Goal: Obtain resource: Obtain resource

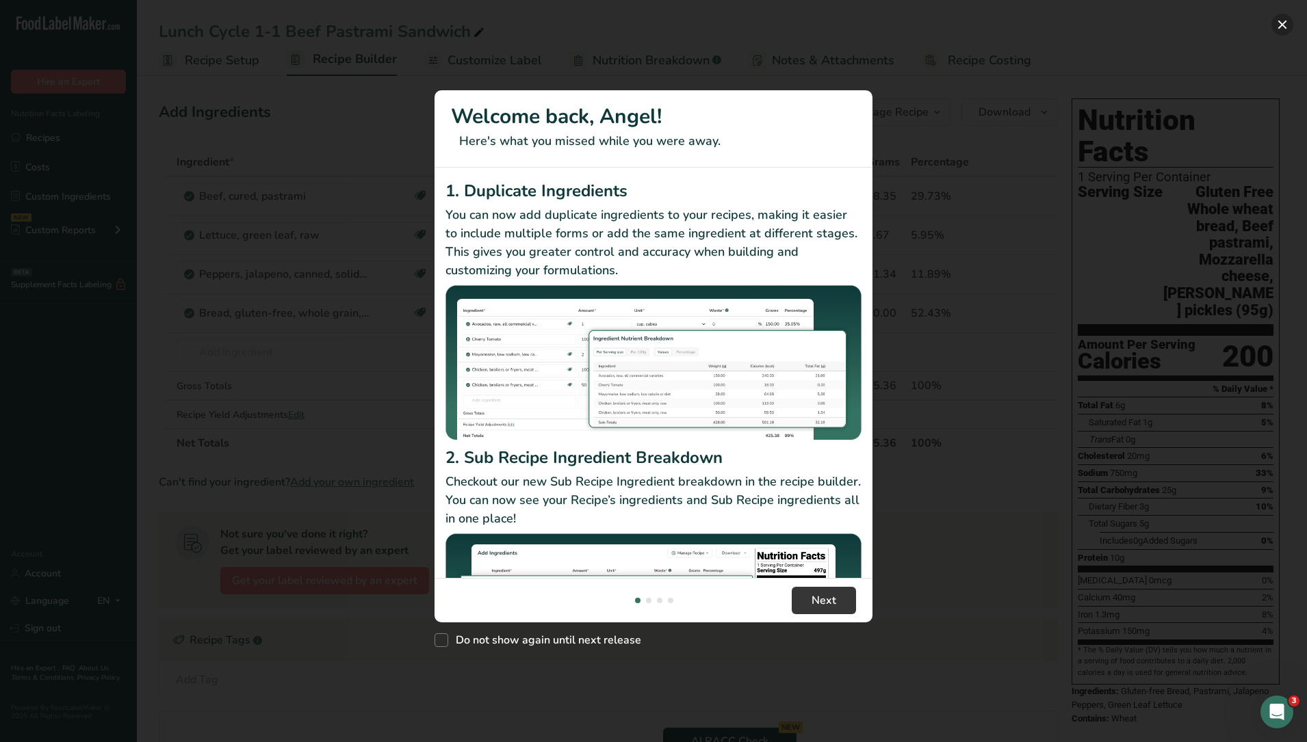
click at [1278, 25] on button "New Features" at bounding box center [1282, 25] width 22 height 22
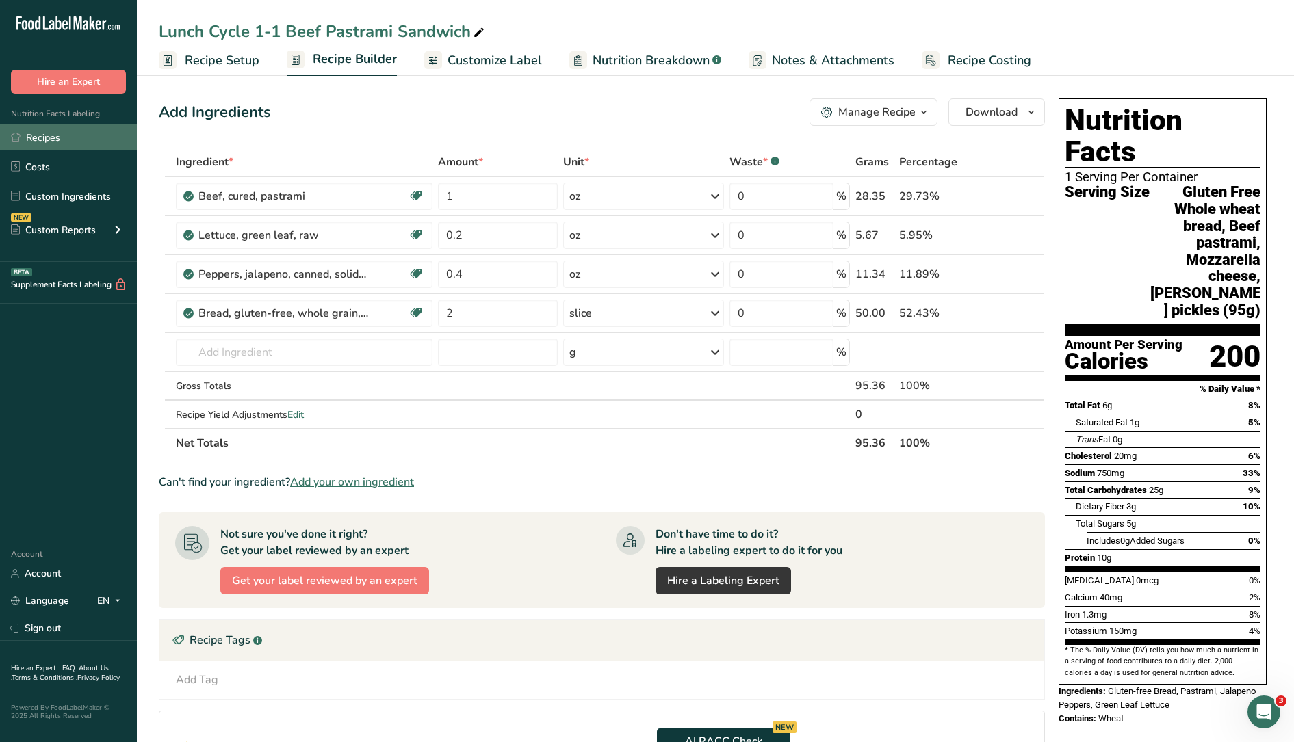
click at [57, 136] on link "Recipes" at bounding box center [68, 138] width 137 height 26
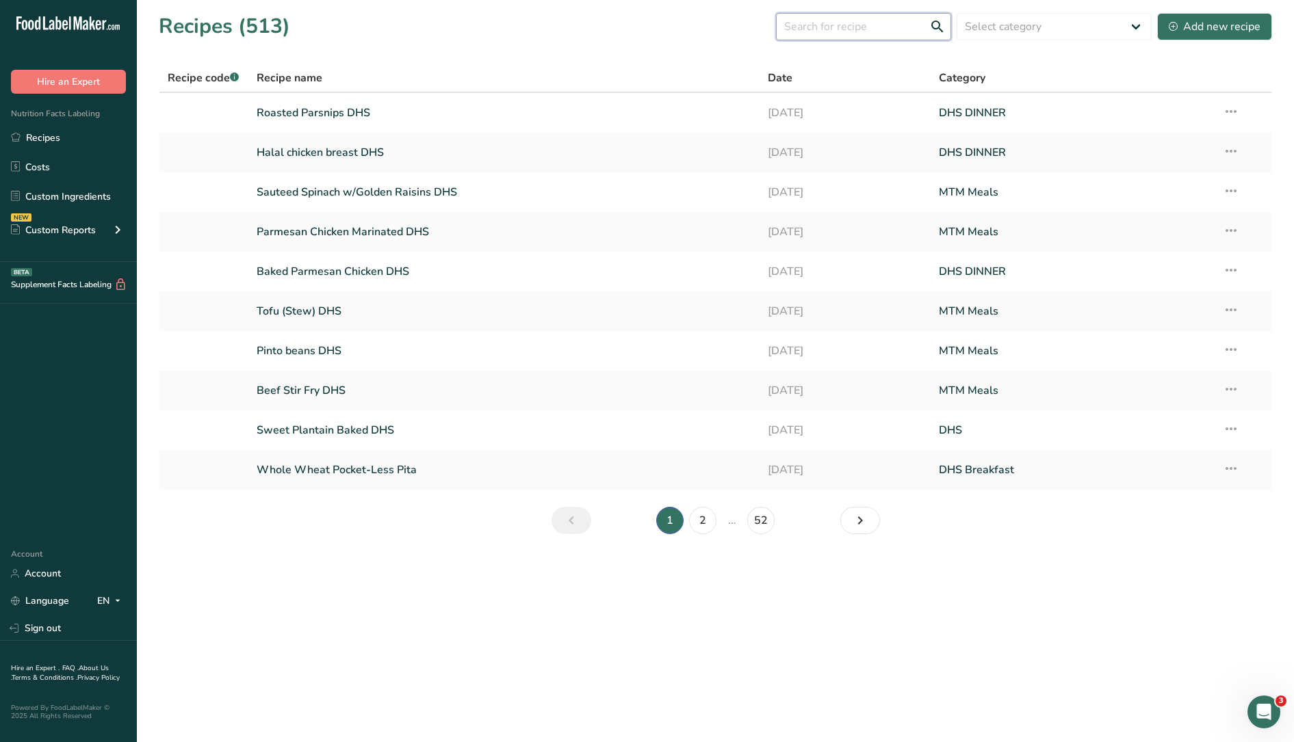
click at [860, 33] on input "text" at bounding box center [863, 26] width 175 height 27
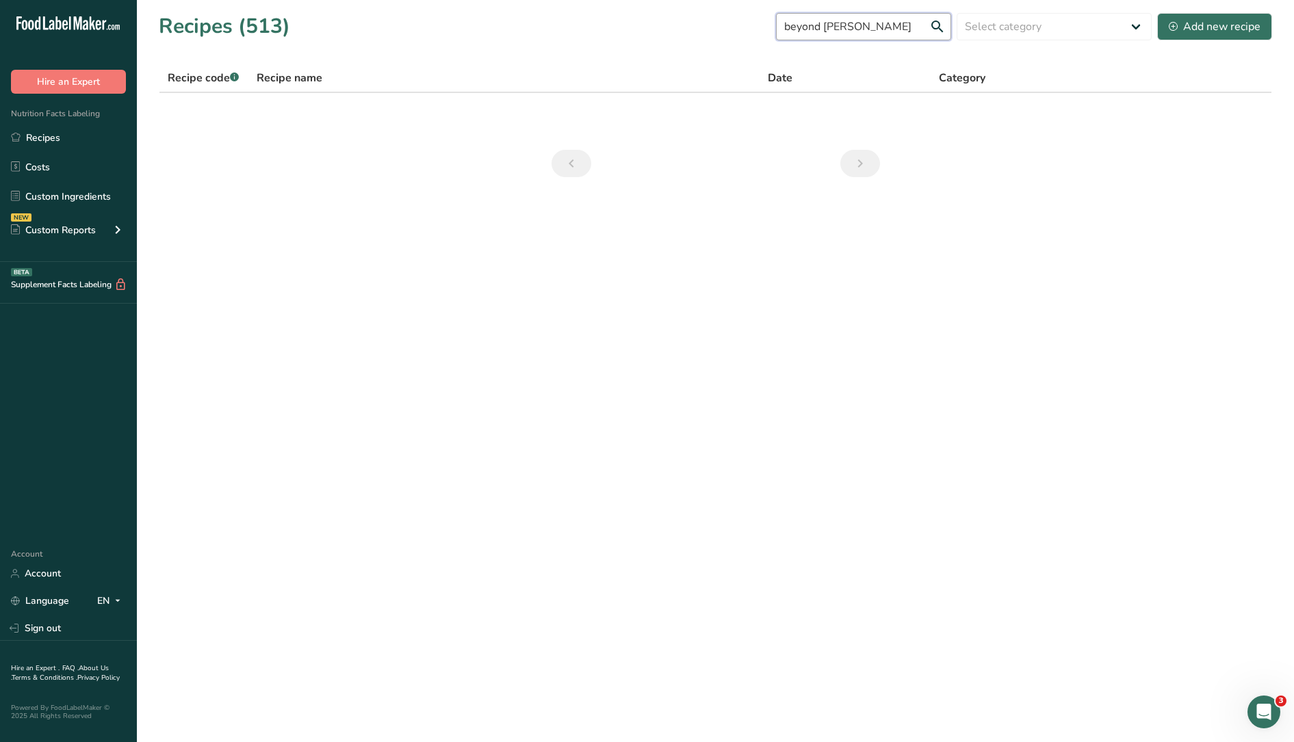
drag, startPoint x: 885, startPoint y: 23, endPoint x: 667, endPoint y: 29, distance: 218.4
click at [667, 29] on div "Recipes (513) beyond [PERSON_NAME] Select category All Baked Goods [GEOGRAPHIC_…" at bounding box center [715, 26] width 1113 height 31
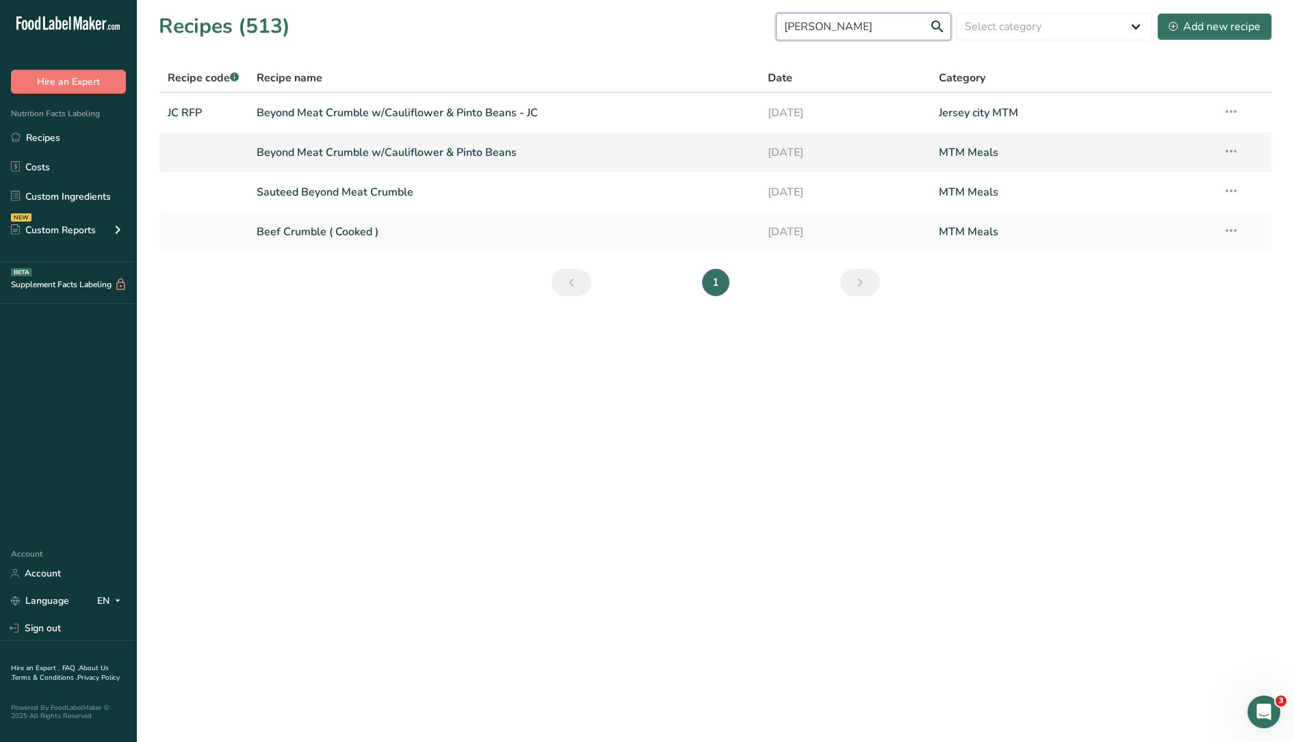
type input "[PERSON_NAME]"
click at [444, 154] on link "Beyond Meat Crumble w/Cauliflower & Pinto Beans" at bounding box center [504, 152] width 495 height 29
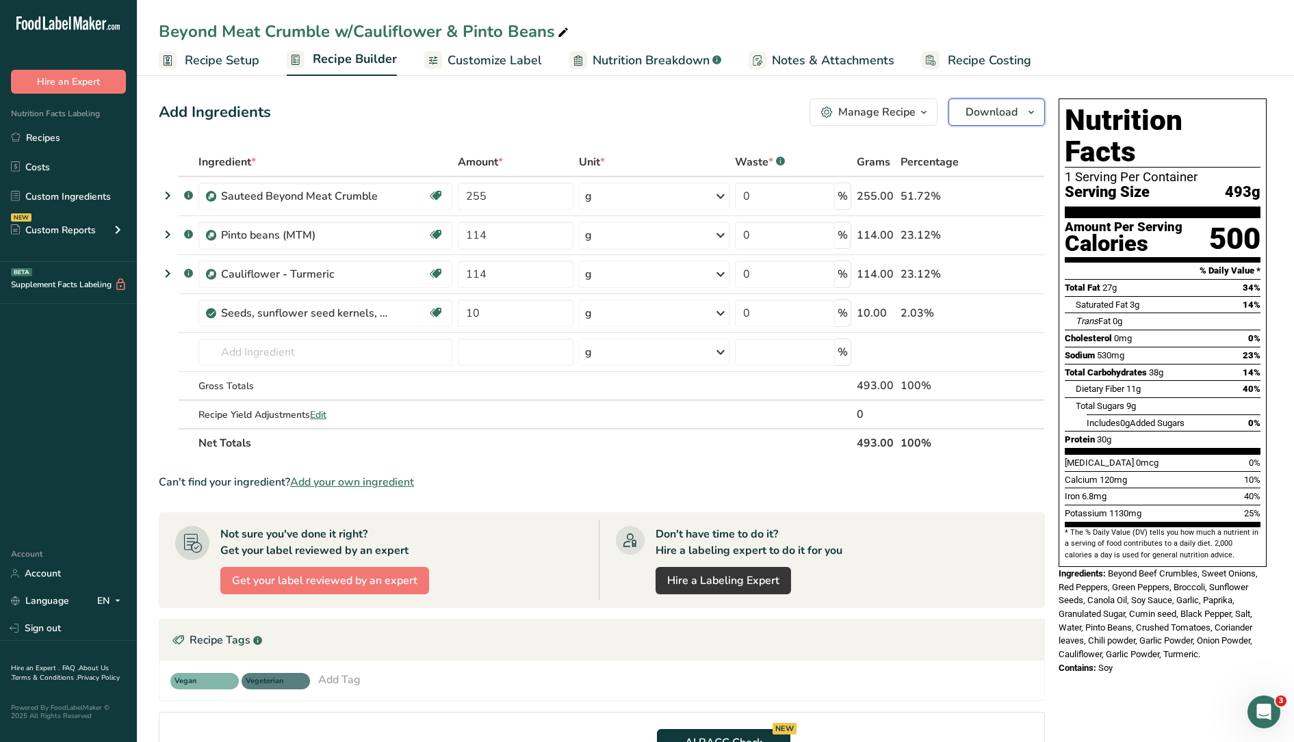
click at [996, 107] on span "Download" at bounding box center [992, 112] width 52 height 16
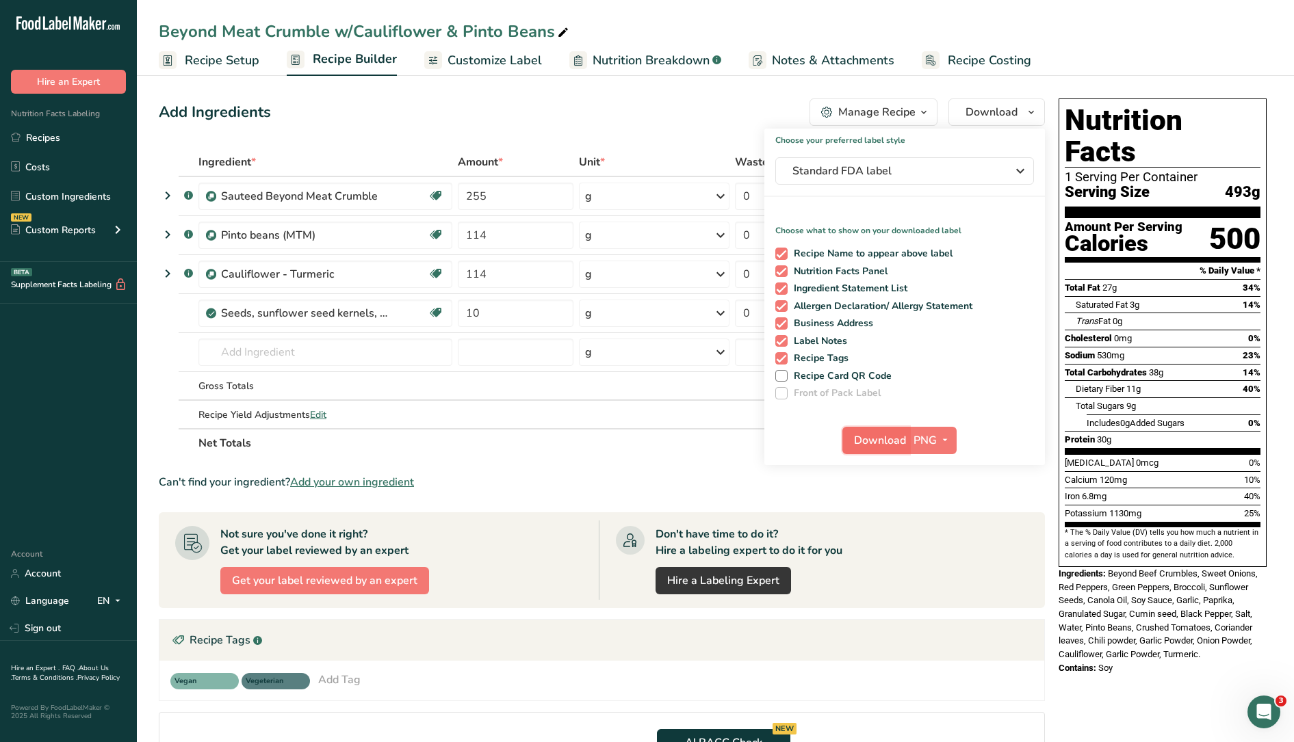
click at [896, 439] on span "Download" at bounding box center [880, 440] width 52 height 16
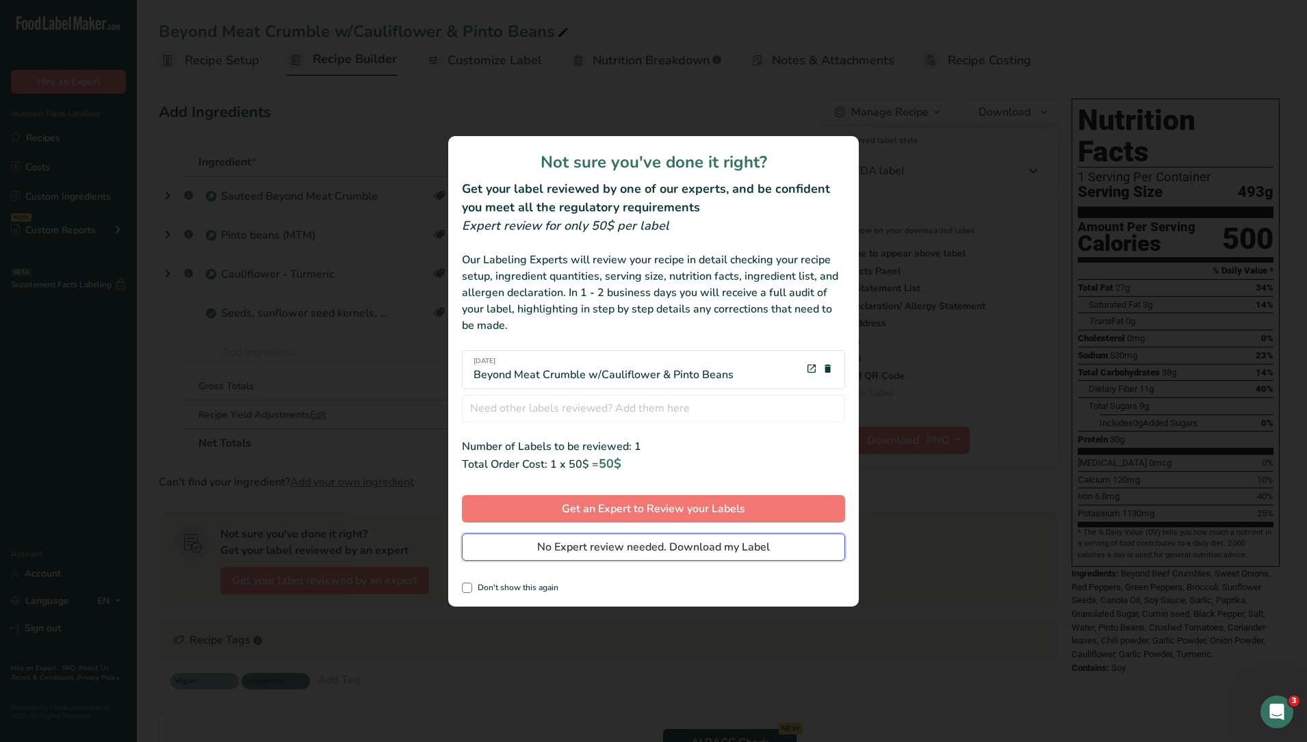
click at [760, 545] on span "No Expert review needed. Download my Label" at bounding box center [653, 547] width 233 height 16
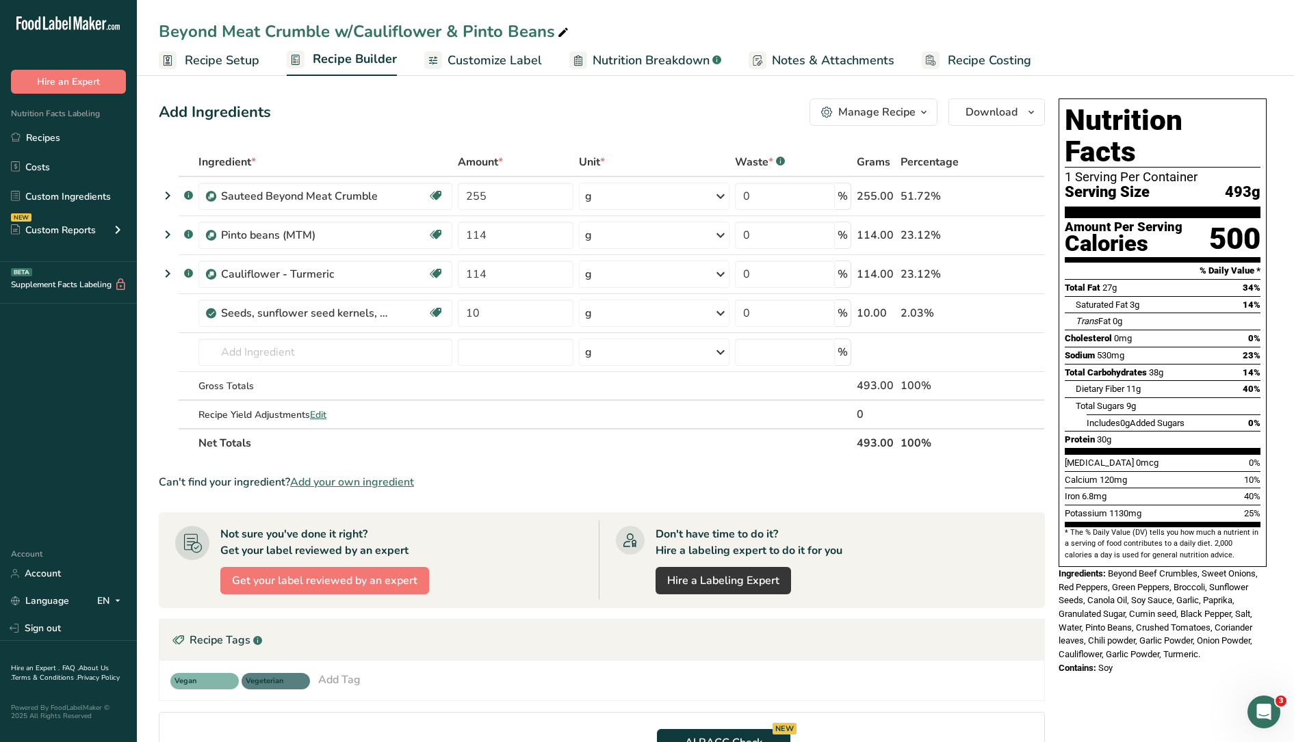
click at [822, 28] on div "Beyond Meat Crumble w/Cauliflower & Pinto Beans" at bounding box center [715, 31] width 1157 height 25
click at [1032, 112] on icon "button" at bounding box center [1031, 112] width 11 height 17
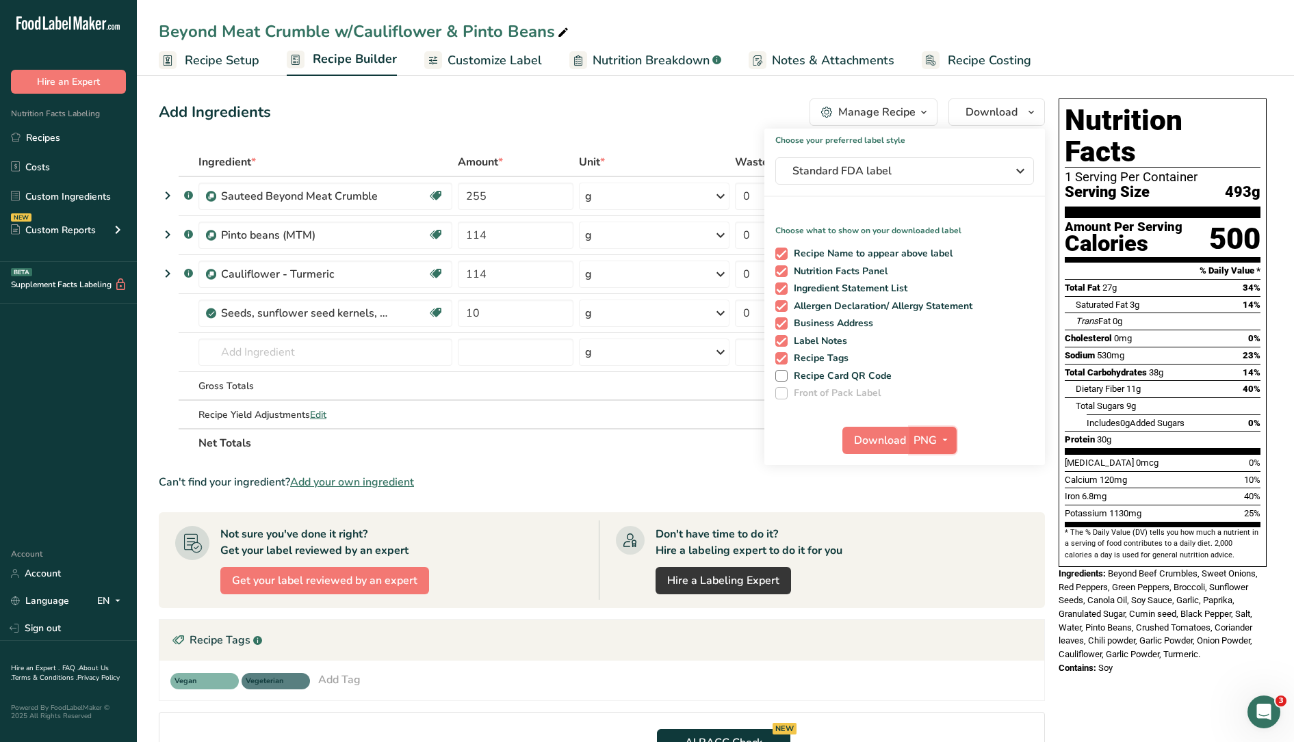
click at [945, 447] on icon "button" at bounding box center [945, 440] width 11 height 17
click at [943, 536] on link "PDF" at bounding box center [935, 536] width 44 height 23
click at [887, 443] on span "Download" at bounding box center [881, 440] width 52 height 16
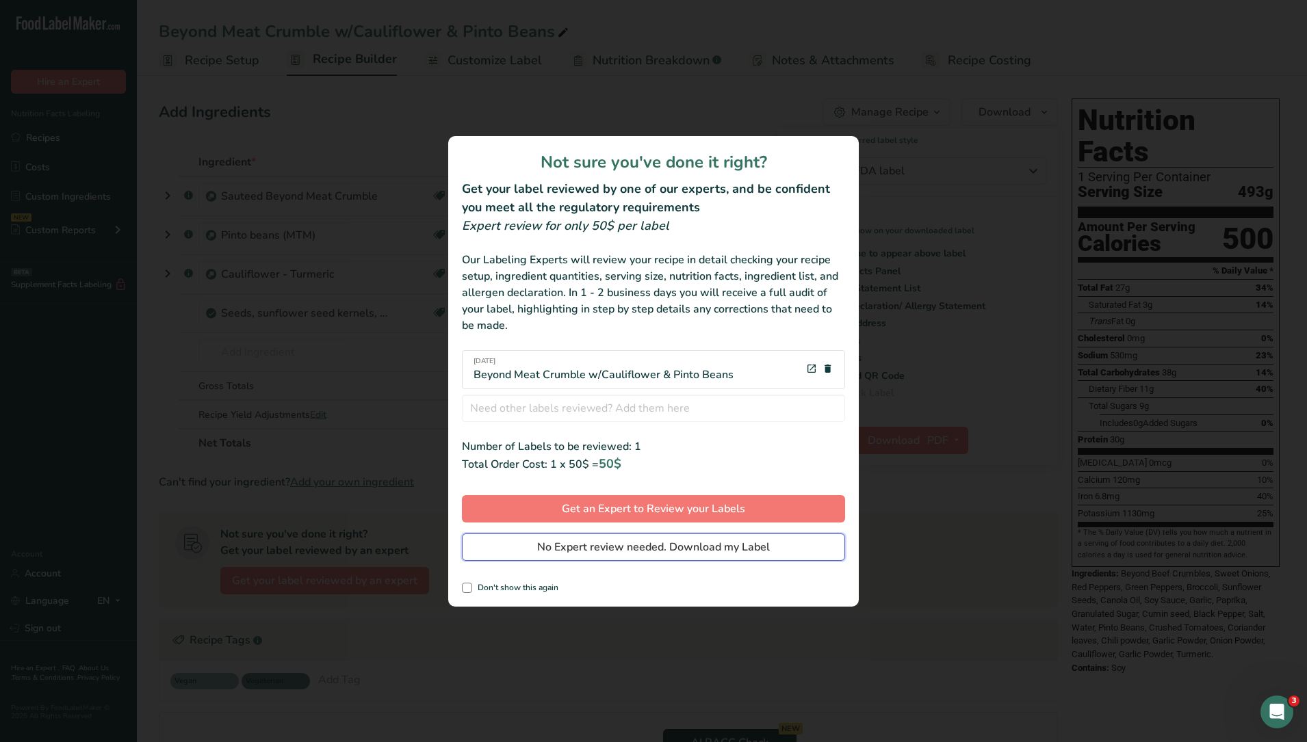
click at [649, 551] on span "No Expert review needed. Download my Label" at bounding box center [653, 547] width 233 height 16
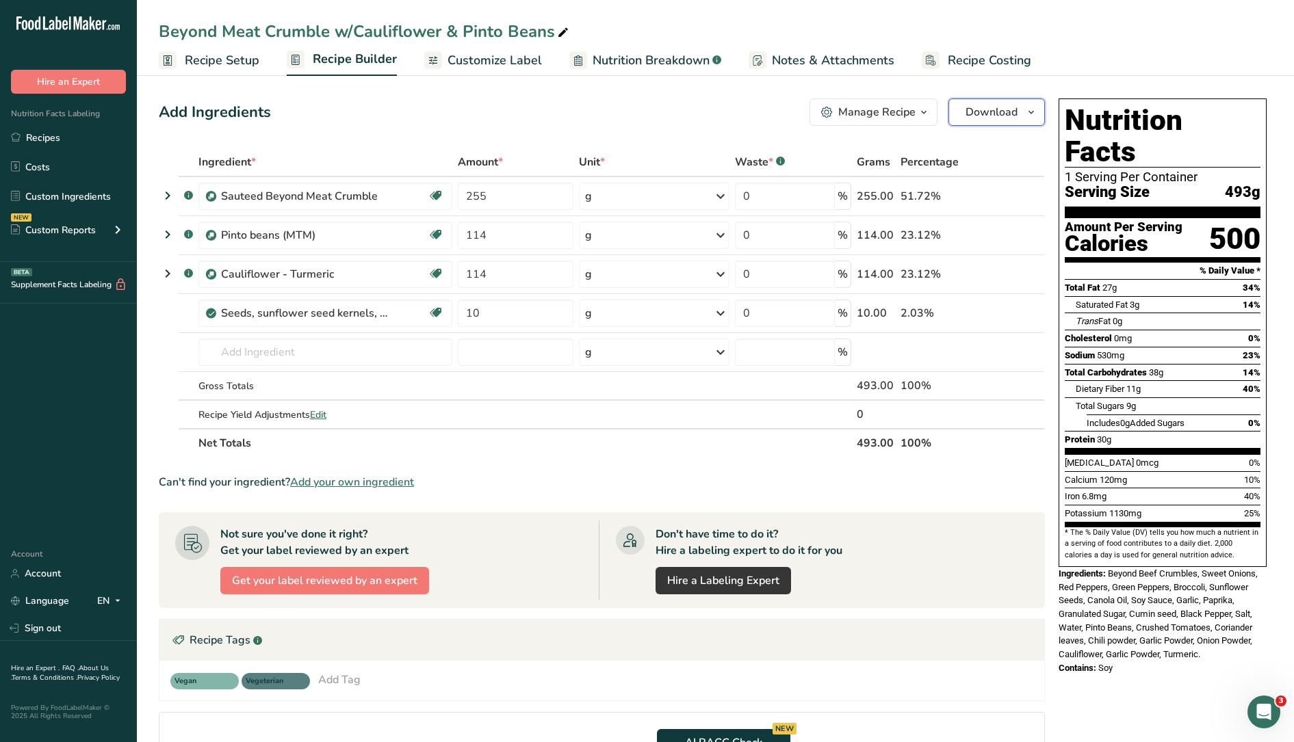
click at [990, 116] on span "Download" at bounding box center [992, 112] width 52 height 16
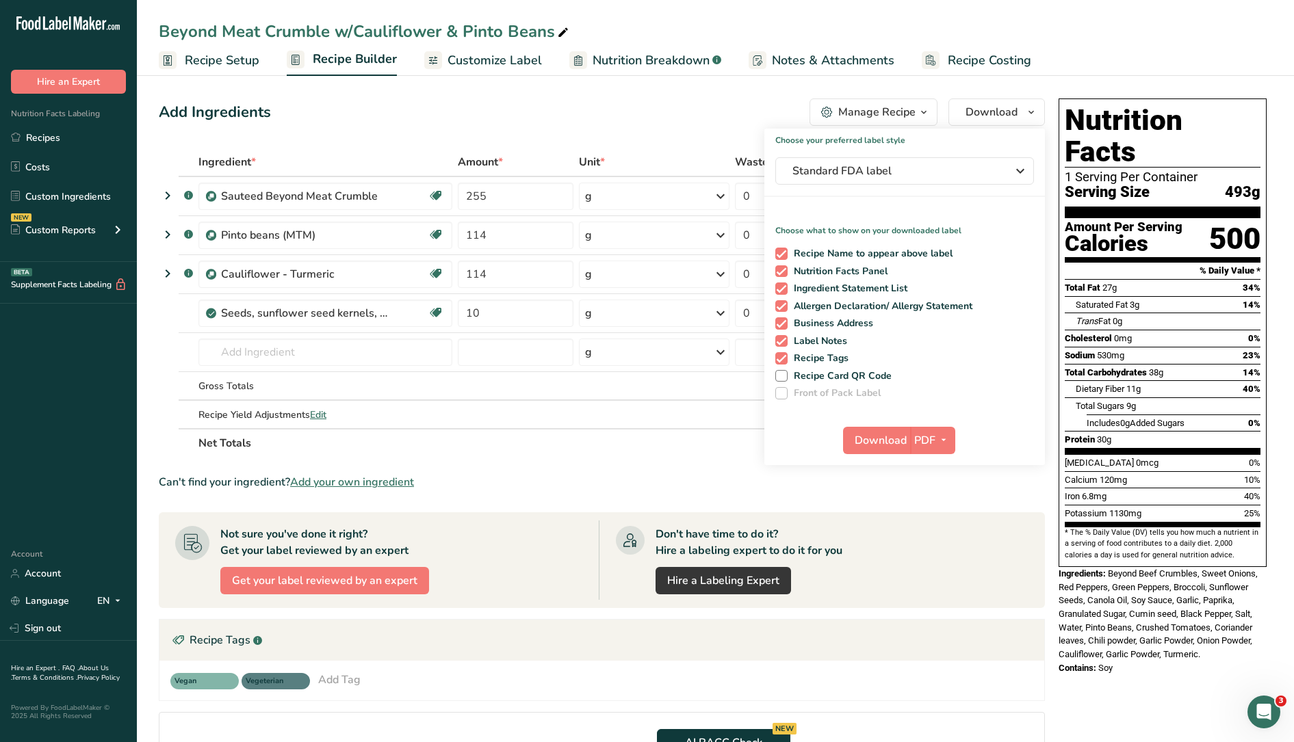
click at [864, 90] on section "Add Ingredients Manage Recipe Delete Recipe Duplicate Recipe Scale Recipe Save …" at bounding box center [715, 546] width 1157 height 950
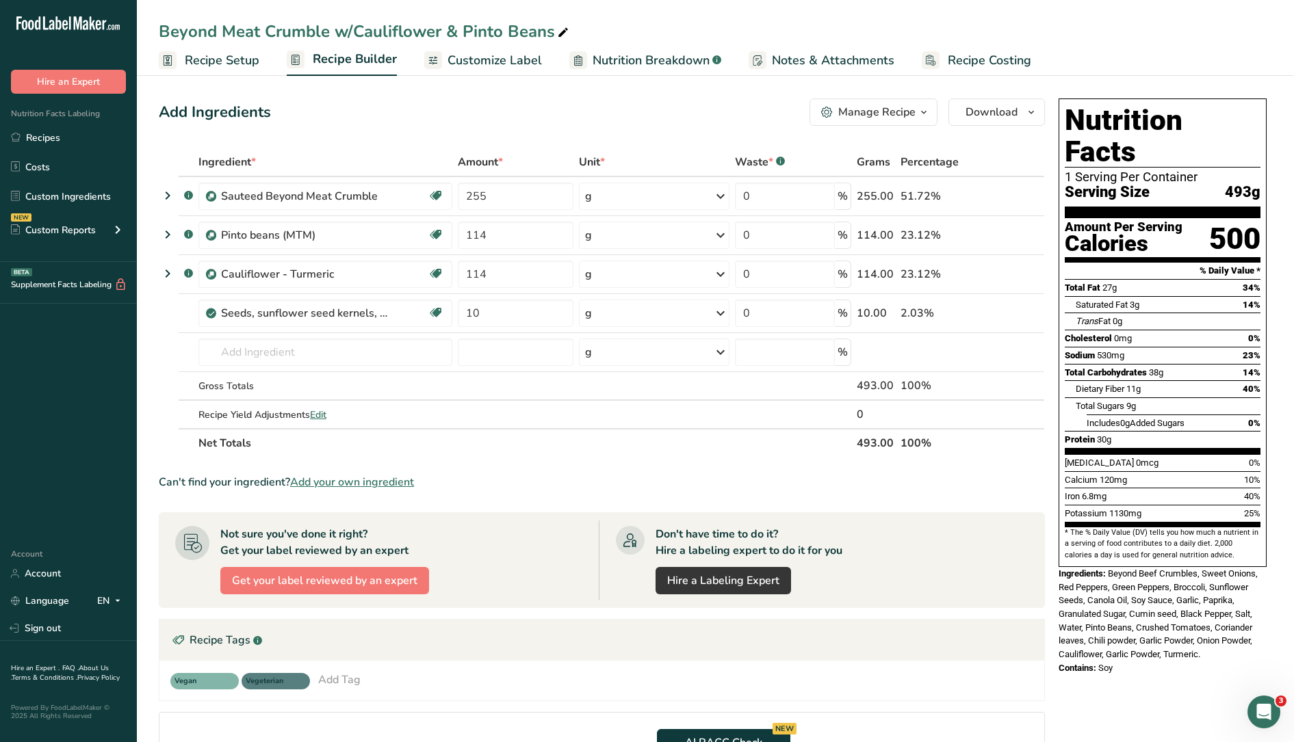
click at [872, 113] on div "Manage Recipe" at bounding box center [876, 112] width 77 height 16
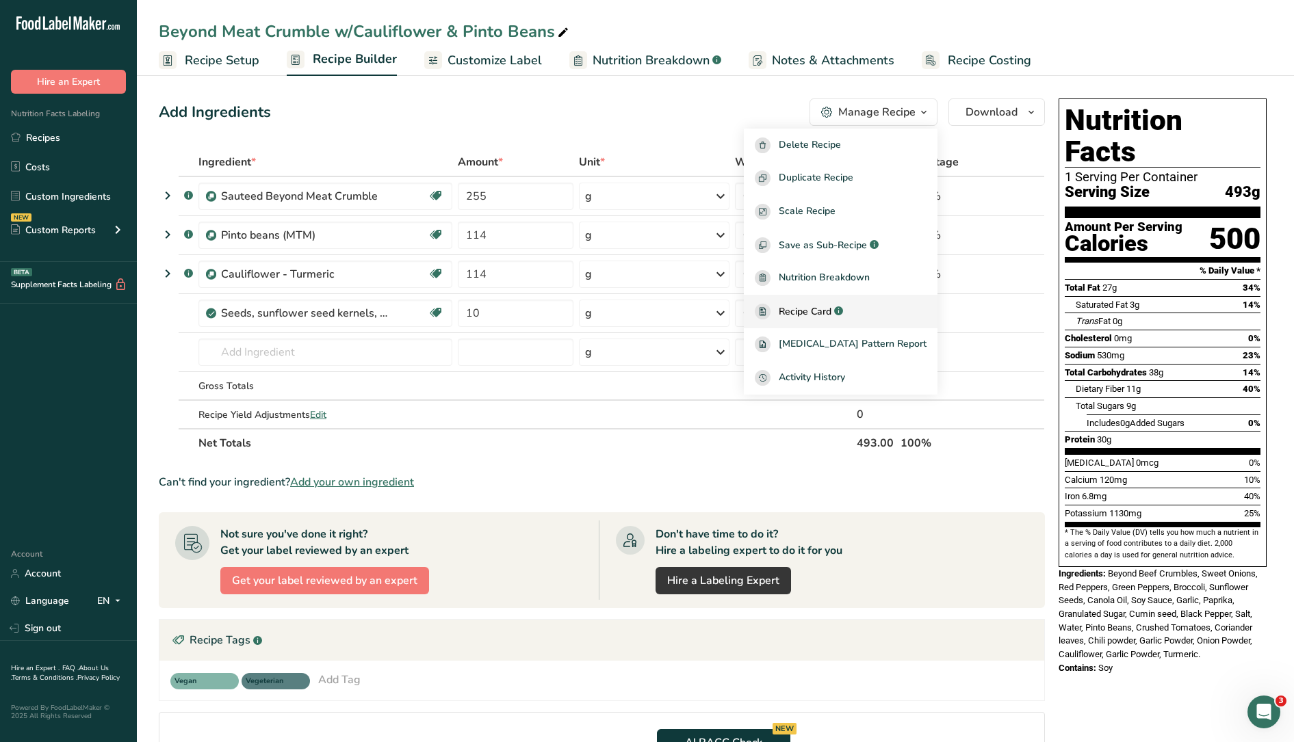
click at [839, 302] on link "Recipe Card .a-a{fill:#347362;}.b-a{fill:#fff;}" at bounding box center [841, 312] width 194 height 34
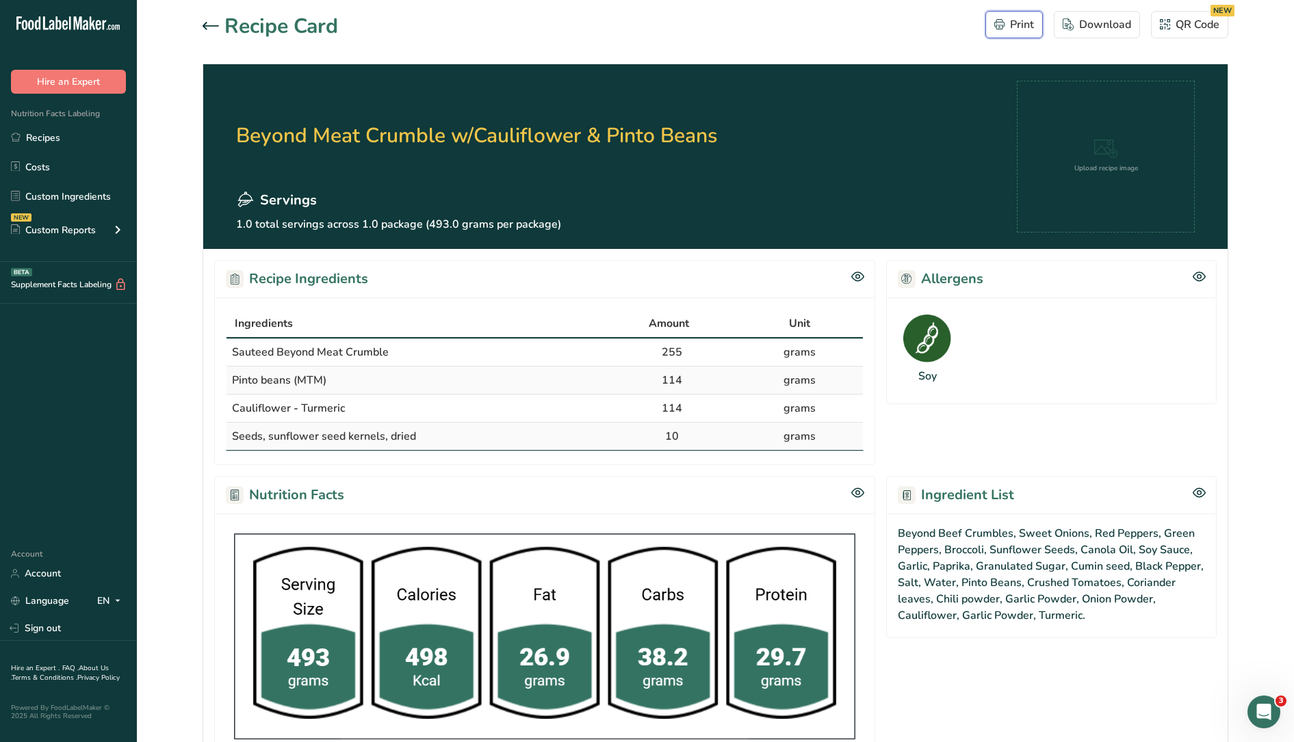
click at [1028, 26] on div "Print" at bounding box center [1014, 24] width 40 height 16
click at [205, 26] on icon at bounding box center [211, 26] width 16 height 8
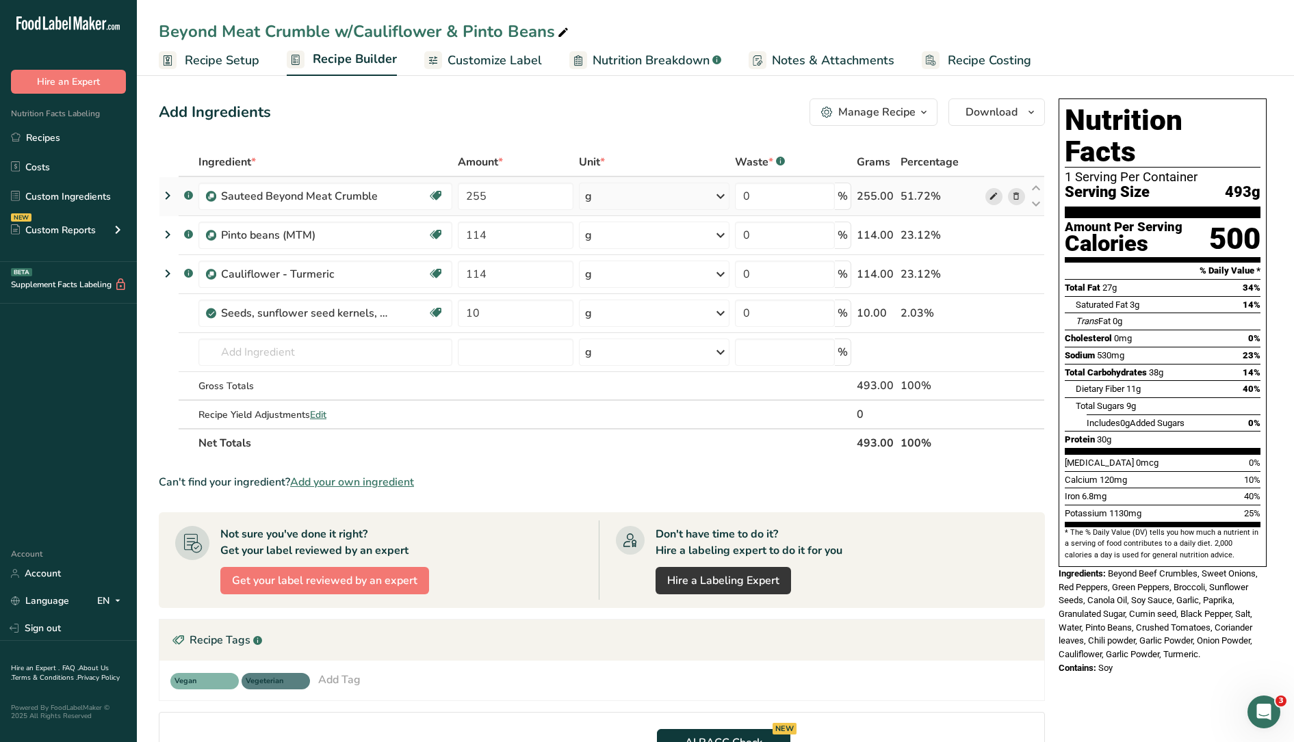
click at [994, 198] on icon at bounding box center [994, 197] width 10 height 14
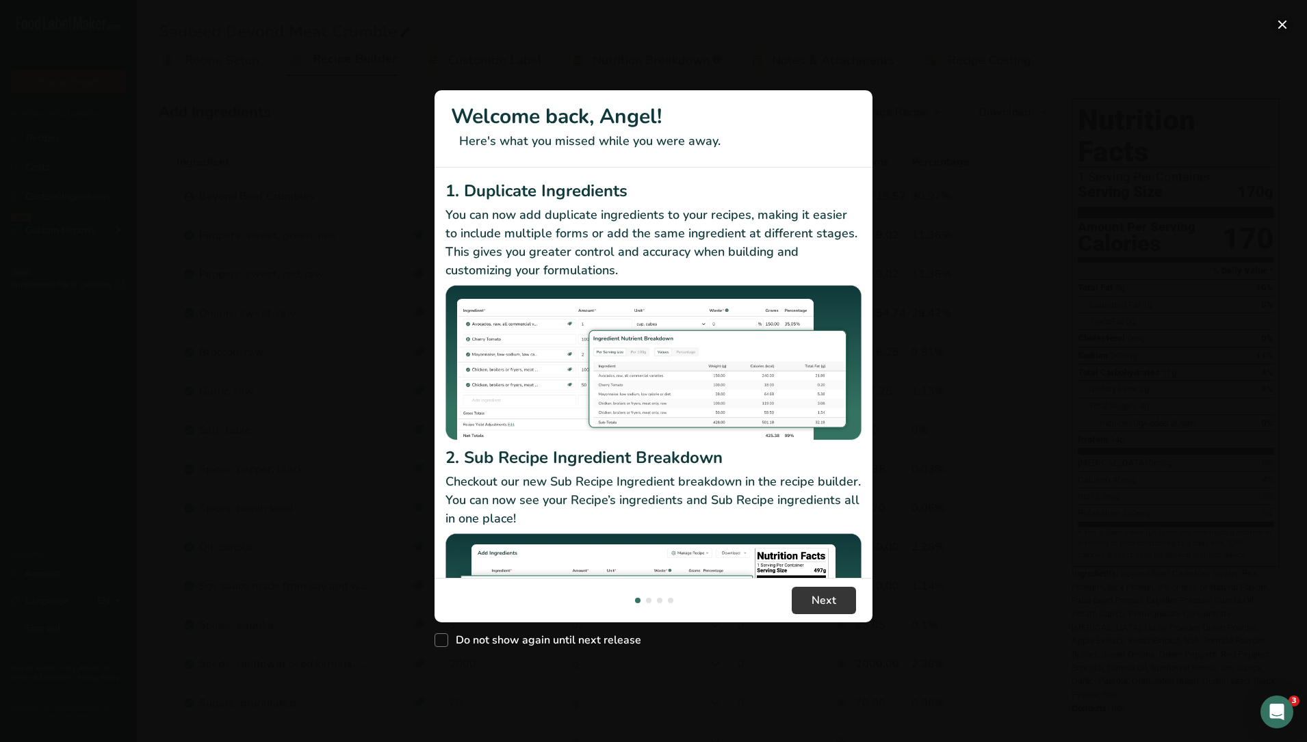
click at [1283, 26] on button "New Features" at bounding box center [1282, 25] width 22 height 22
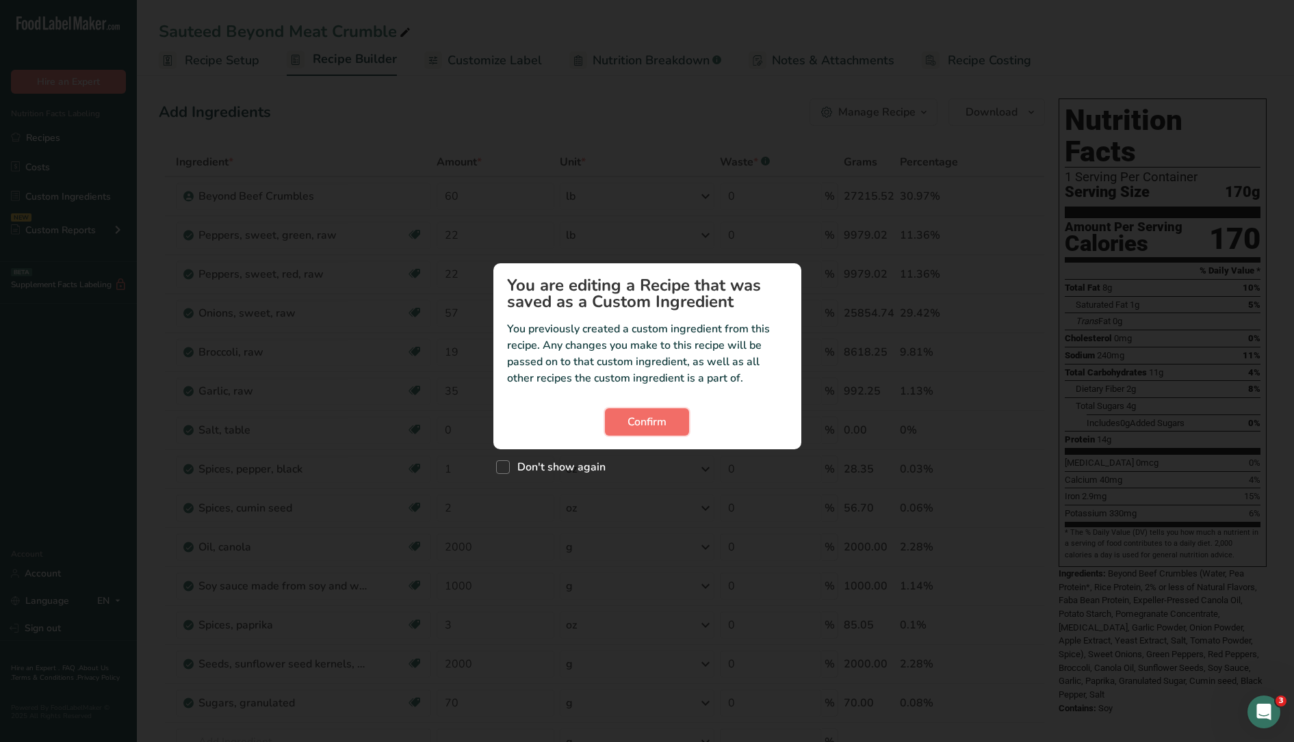
click at [635, 424] on span "Confirm" at bounding box center [647, 422] width 39 height 16
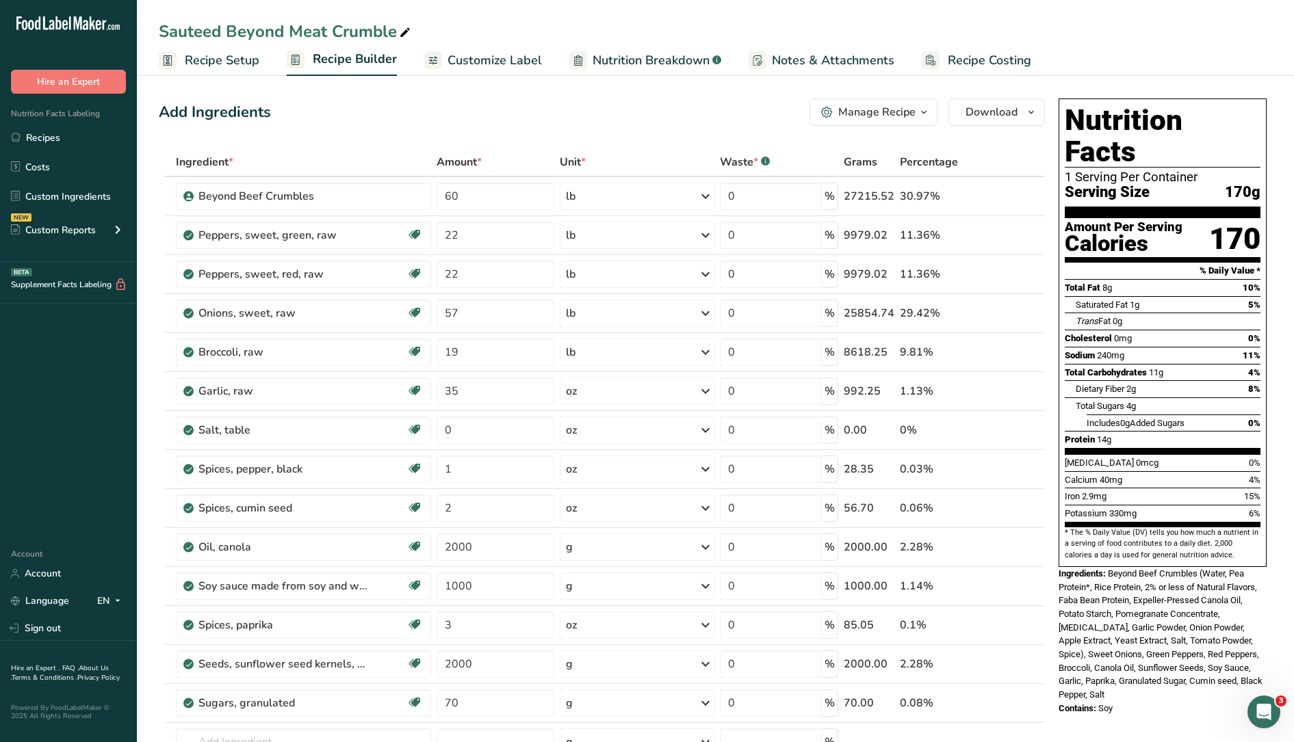
click at [872, 109] on div "Manage Recipe" at bounding box center [876, 112] width 77 height 16
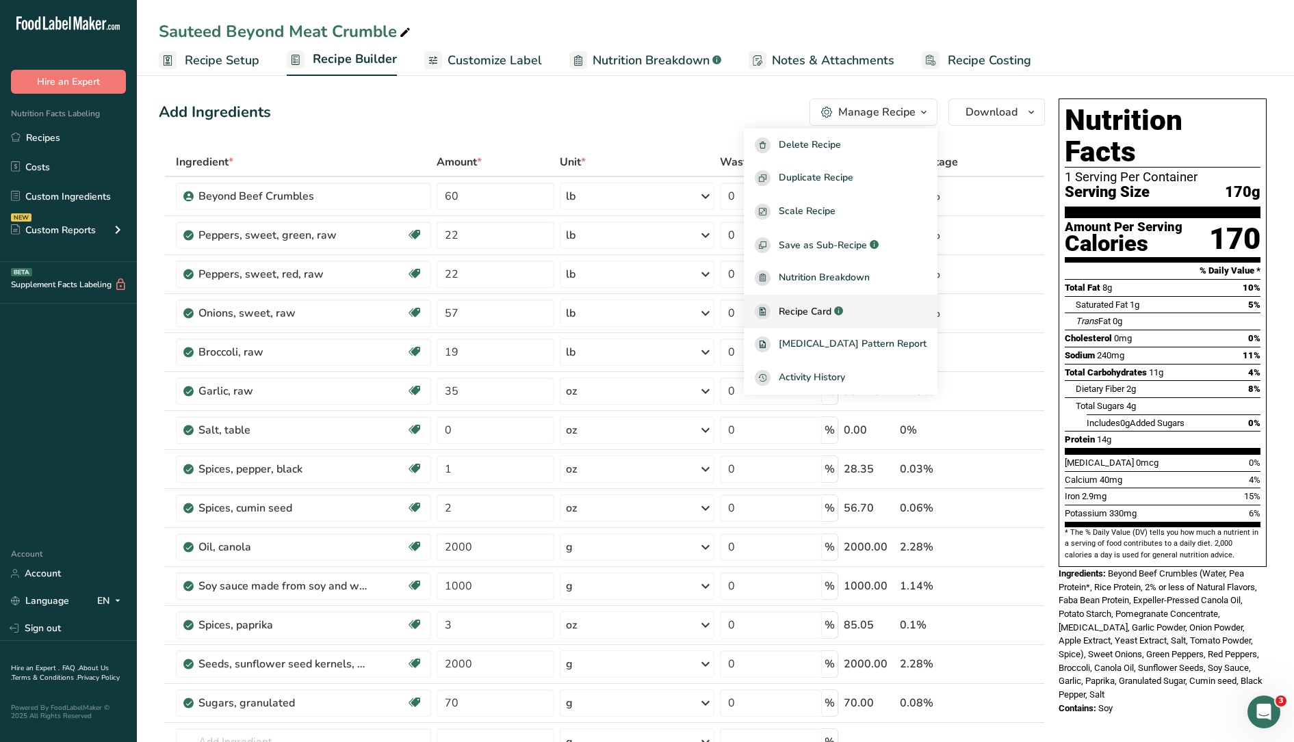
click at [815, 315] on span "Recipe Card" at bounding box center [805, 312] width 53 height 14
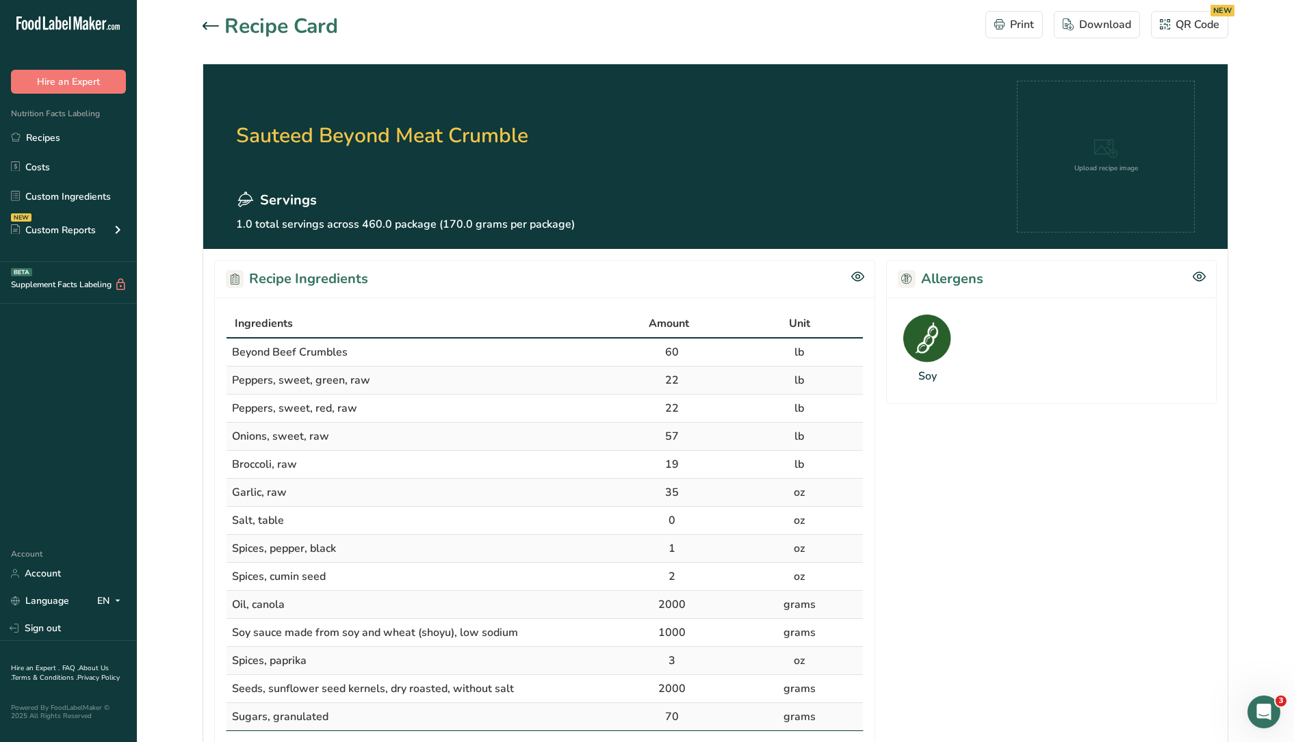
click at [205, 29] on div at bounding box center [214, 26] width 22 height 16
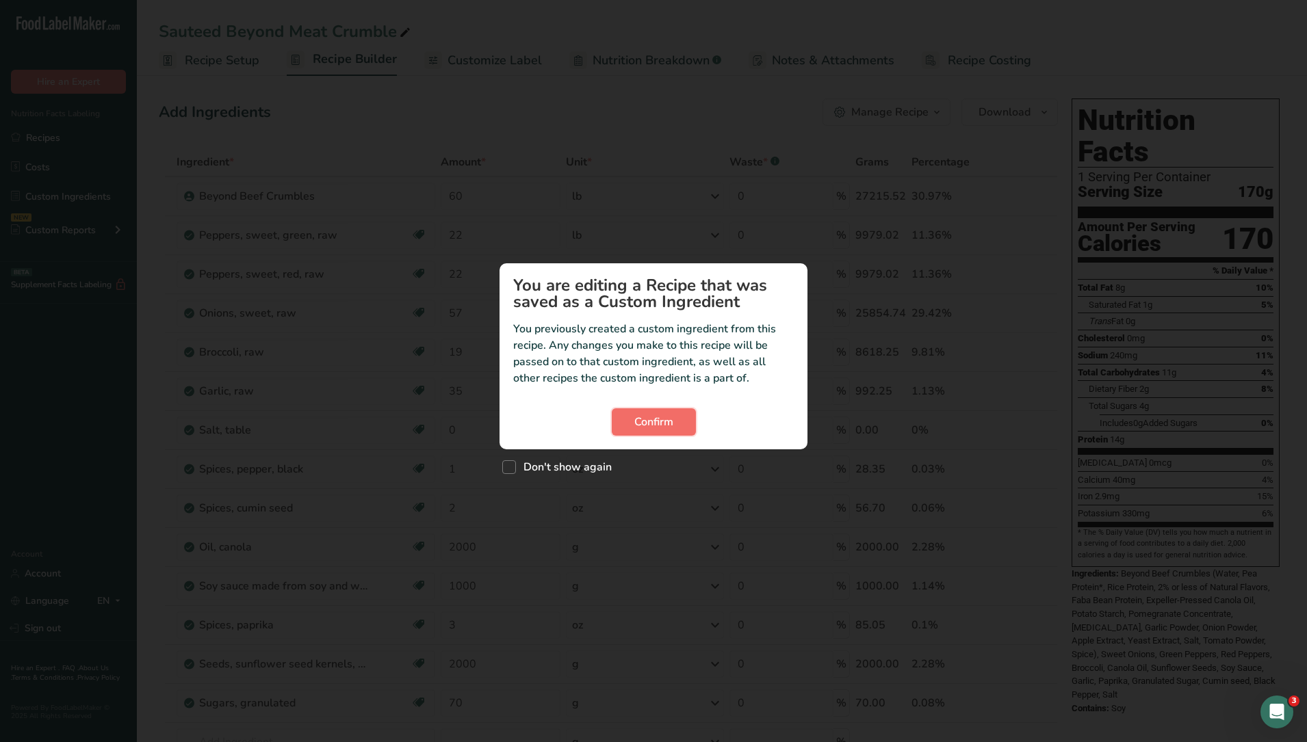
click at [654, 421] on span "Confirm" at bounding box center [653, 422] width 39 height 16
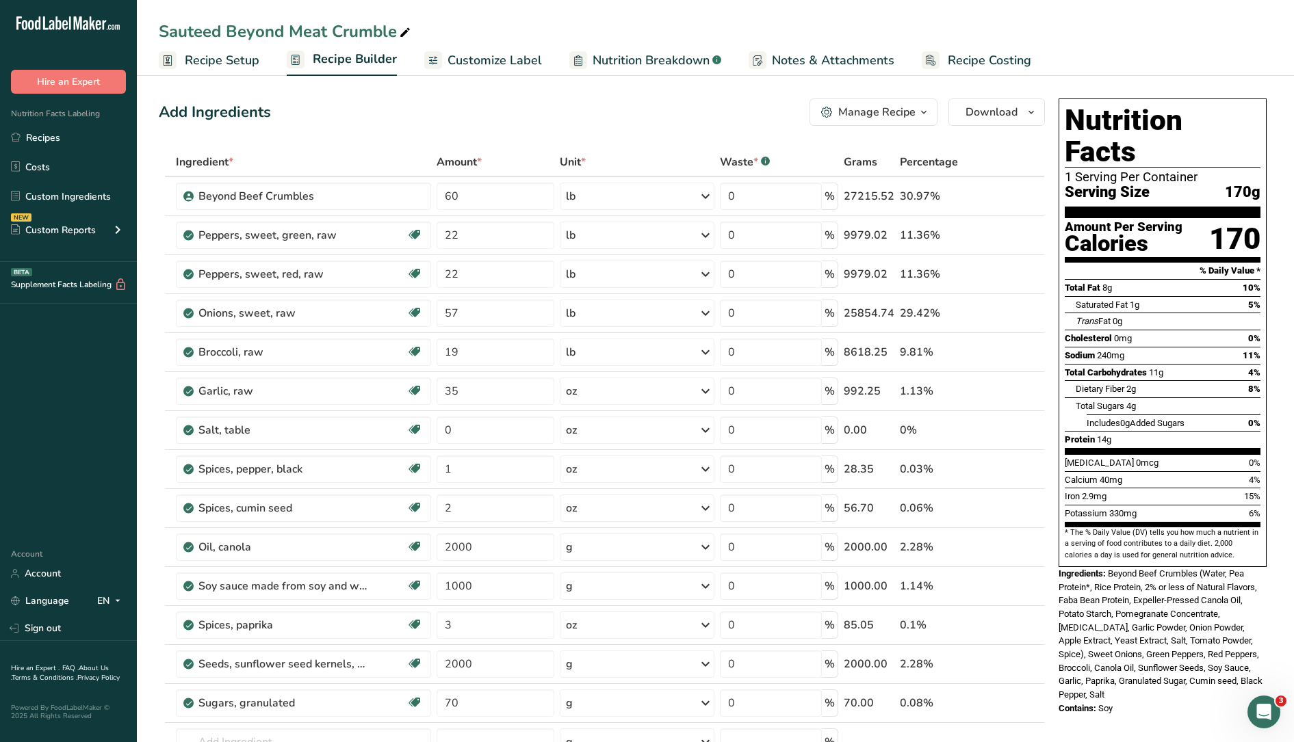
click at [223, 65] on span "Recipe Setup" at bounding box center [222, 60] width 75 height 18
